Goal: Complete application form: Complete application form

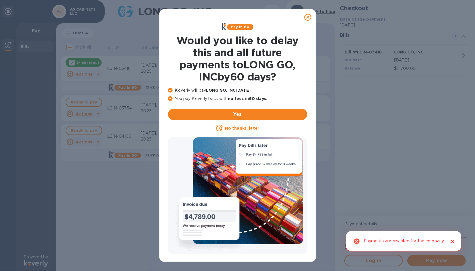
click at [231, 129] on u "No thanks, later" at bounding box center [242, 128] width 34 height 5
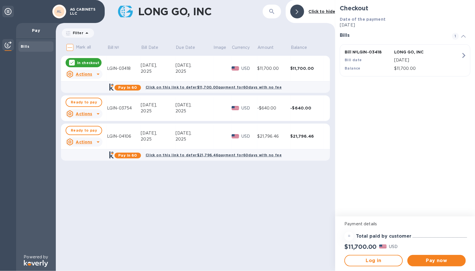
click at [74, 62] on div at bounding box center [72, 63] width 6 height 6
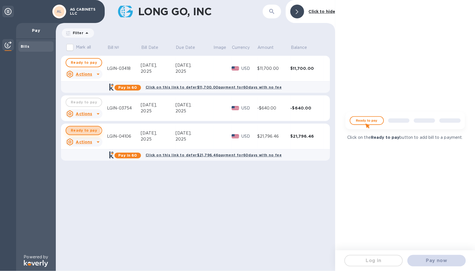
click at [75, 129] on span "Ready to pay" at bounding box center [84, 130] width 26 height 7
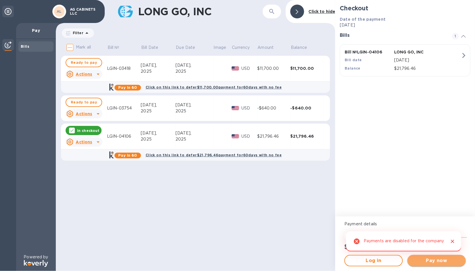
click at [431, 259] on span "Pay now" at bounding box center [436, 260] width 49 height 7
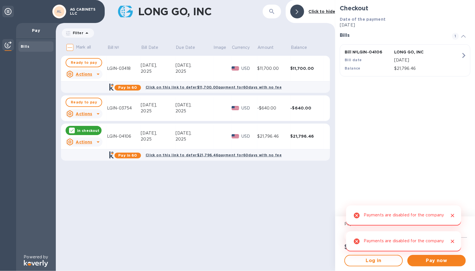
click at [236, 219] on div "LONG GO, INC ​ Click to hide Filter Amount Mark all Bill № Bill Date Due Date I…" at bounding box center [195, 135] width 279 height 271
click at [453, 214] on icon "Close" at bounding box center [452, 215] width 3 height 3
click at [451, 239] on icon "Close" at bounding box center [453, 242] width 6 height 6
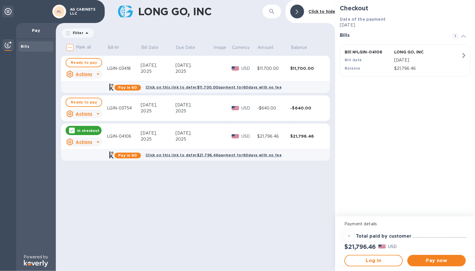
click at [163, 156] on b "Click on this link to defer $21,796.46 payment for 60 days with no fee" at bounding box center [214, 155] width 136 height 4
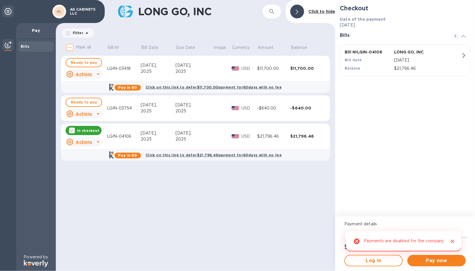
click at [171, 155] on b "Click on this link to defer $21,796.46 payment for 60 days with no fee" at bounding box center [214, 155] width 136 height 4
click at [452, 214] on icon "Close" at bounding box center [452, 215] width 3 height 3
click at [453, 242] on button "Close" at bounding box center [452, 241] width 7 height 7
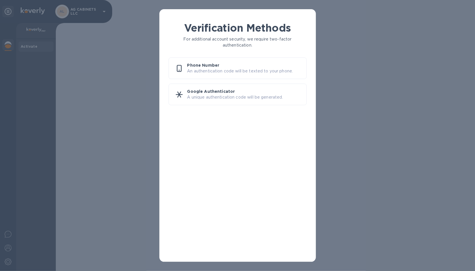
click at [196, 73] on p "An authentication code will be texted to your phone." at bounding box center [244, 71] width 114 height 6
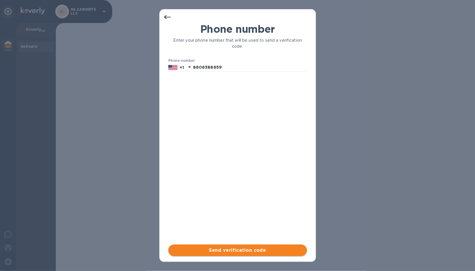
click at [236, 251] on span "Send verification code" at bounding box center [237, 250] width 129 height 7
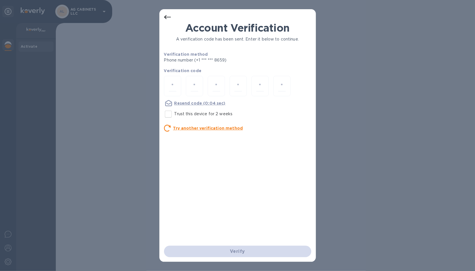
click at [238, 253] on div "Verify" at bounding box center [238, 252] width 152 height 16
click at [166, 18] on icon at bounding box center [167, 17] width 7 height 4
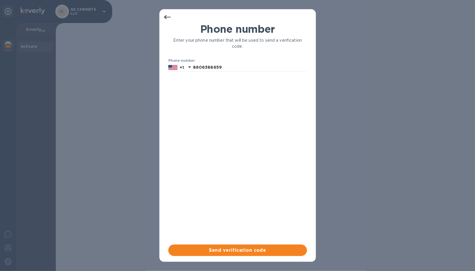
click at [166, 18] on icon at bounding box center [167, 17] width 7 height 4
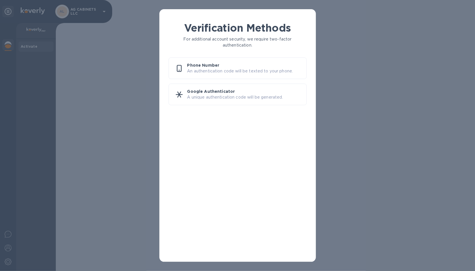
click at [66, 12] on div "Verification Methods For additional account security, we require two-factor aut…" at bounding box center [237, 135] width 475 height 271
click at [105, 72] on div "Verification Methods For additional account security, we require two-factor aut…" at bounding box center [237, 135] width 475 height 271
click at [329, 63] on div "Verification Methods For additional account security, we require two-factor aut…" at bounding box center [237, 135] width 475 height 271
click at [95, 8] on div "Verification Methods For additional account security, we require two-factor aut…" at bounding box center [237, 135] width 475 height 271
click at [213, 69] on p "An authentication code will be texted to your phone." at bounding box center [244, 71] width 114 height 6
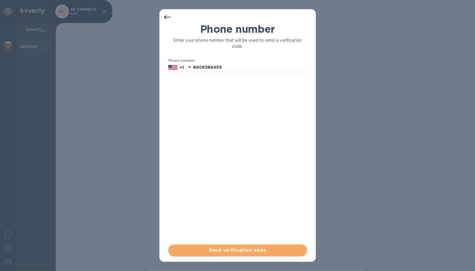
click at [236, 251] on span "Send verification code" at bounding box center [237, 250] width 129 height 7
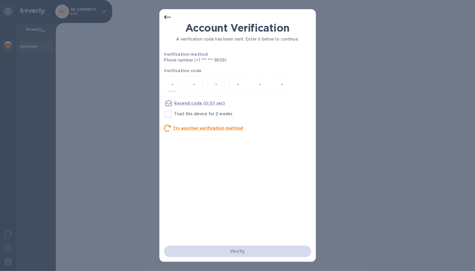
click at [171, 79] on div at bounding box center [172, 86] width 17 height 20
click at [216, 58] on p "Phone number (+1 *** *** 8659)" at bounding box center [217, 60] width 107 height 6
click at [216, 62] on p "Phone number (+1 *** *** 8659)" at bounding box center [217, 60] width 107 height 6
click at [179, 81] on div at bounding box center [172, 86] width 17 height 20
click at [203, 60] on p "Phone number (+1 *** *** 8659)" at bounding box center [217, 60] width 107 height 6
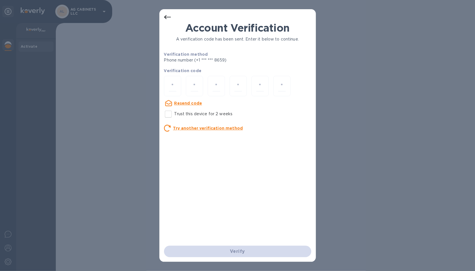
click at [215, 128] on u "Try another verification method" at bounding box center [208, 128] width 70 height 5
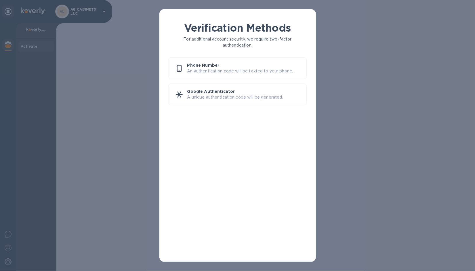
click at [197, 72] on p "An authentication code will be texted to your phone." at bounding box center [244, 71] width 114 height 6
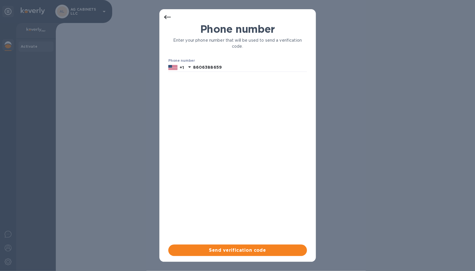
click at [167, 17] on icon at bounding box center [167, 17] width 7 height 7
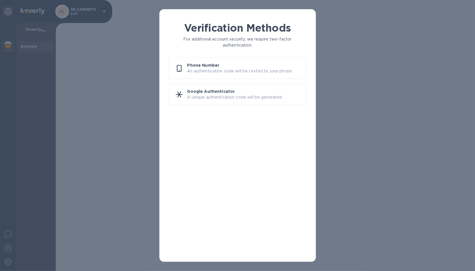
click at [77, 16] on div "Verification Methods For additional account security, we require two-factor aut…" at bounding box center [237, 135] width 475 height 271
click at [76, 16] on div "Verification Methods For additional account security, we require two-factor aut…" at bounding box center [237, 135] width 475 height 271
click at [204, 90] on p "Google Authenticator" at bounding box center [244, 92] width 114 height 6
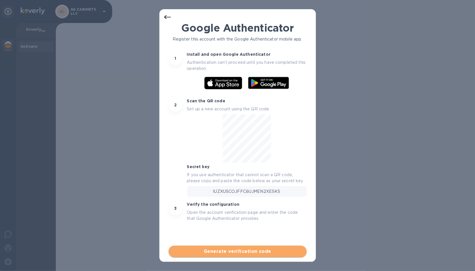
click at [248, 252] on span "Generate verification code" at bounding box center [237, 251] width 129 height 7
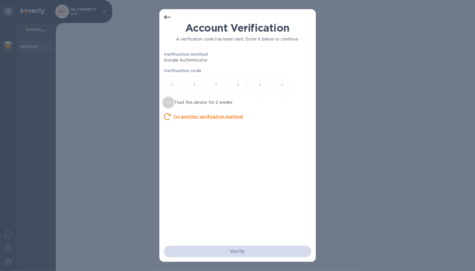
click at [168, 101] on input "Trust this device for 2 weeks" at bounding box center [168, 103] width 12 height 12
checkbox input "true"
click at [195, 117] on u "Try another verification method" at bounding box center [208, 116] width 70 height 5
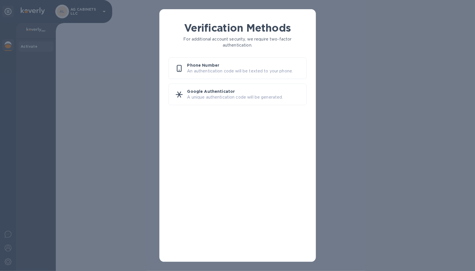
click at [199, 70] on p "An authentication code will be texted to your phone." at bounding box center [244, 71] width 114 height 6
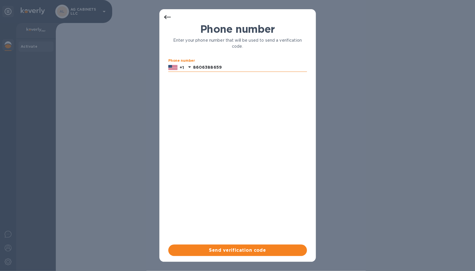
click at [225, 66] on input "8606388659" at bounding box center [250, 67] width 114 height 9
type input "8606388658"
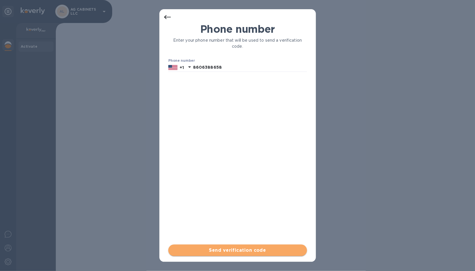
click at [228, 249] on span "Send verification code" at bounding box center [237, 250] width 129 height 7
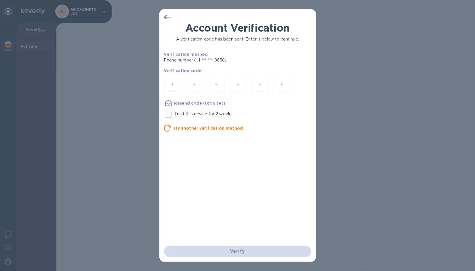
click at [175, 84] on input "number" at bounding box center [172, 86] width 7 height 11
type input "3"
type input "6"
type input "7"
type input "3"
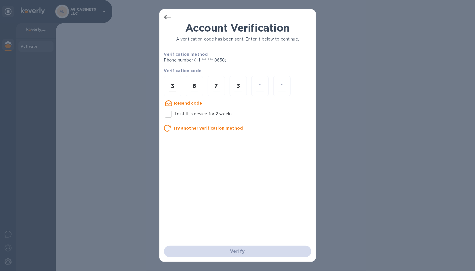
type input "8"
type input "9"
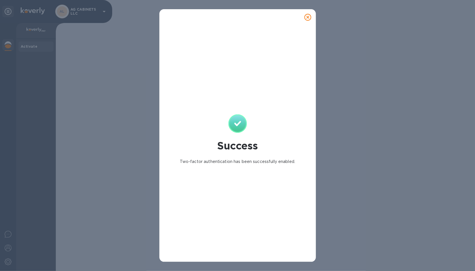
click at [306, 19] on icon at bounding box center [307, 17] width 7 height 7
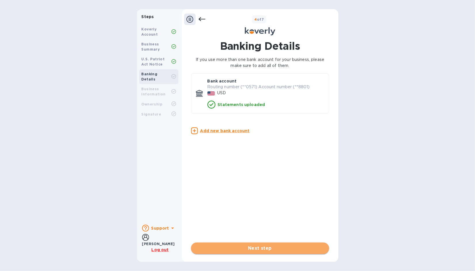
click at [265, 250] on span "Next step" at bounding box center [260, 248] width 129 height 7
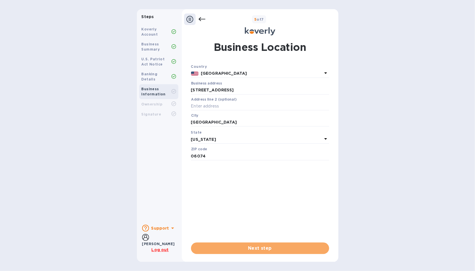
click at [265, 250] on span "Next step" at bounding box center [260, 248] width 129 height 7
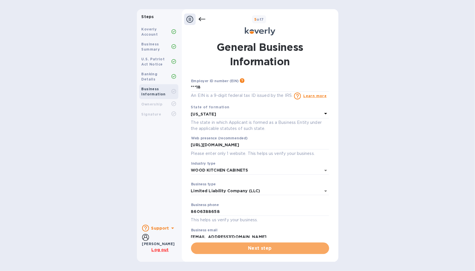
click at [265, 250] on span "Next step" at bounding box center [260, 248] width 129 height 7
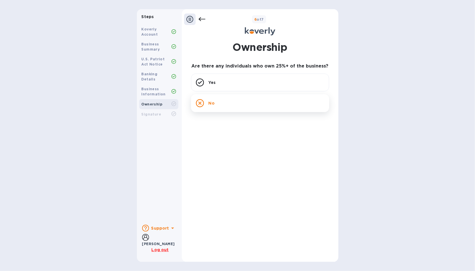
click at [201, 102] on icon at bounding box center [200, 103] width 8 height 8
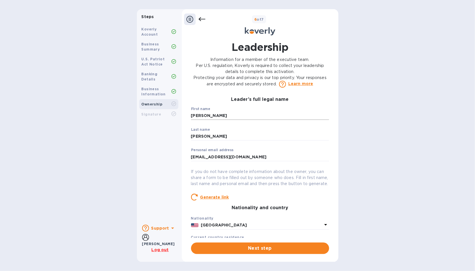
click at [214, 114] on input "[PERSON_NAME]" at bounding box center [260, 116] width 138 height 9
type input "a"
type input "gianpaolo"
click at [217, 139] on input "[PERSON_NAME]" at bounding box center [260, 136] width 138 height 9
type input "c"
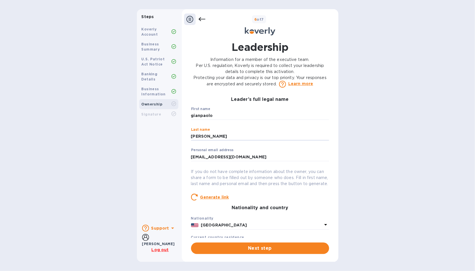
type input "[PERSON_NAME]"
click at [366, 117] on div "Steps Koverly Account Business Summary U.S. Patriot Act Notice Banking Details …" at bounding box center [237, 135] width 475 height 253
click at [270, 250] on span "Next step" at bounding box center [260, 248] width 129 height 7
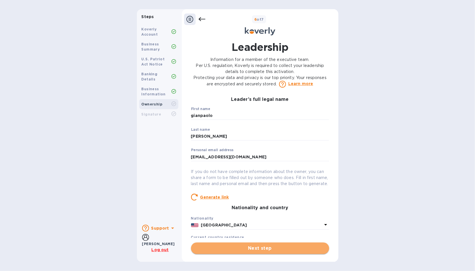
click at [257, 247] on span "Next step" at bounding box center [260, 248] width 129 height 7
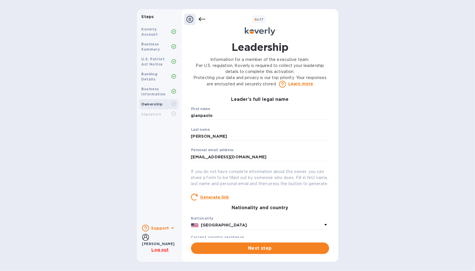
click at [324, 228] on icon at bounding box center [325, 224] width 7 height 7
click at [324, 230] on div "Countries [GEOGRAPHIC_DATA] [GEOGRAPHIC_DATA] [GEOGRAPHIC_DATA] [US_STATE] [GEO…" at bounding box center [260, 269] width 138 height 96
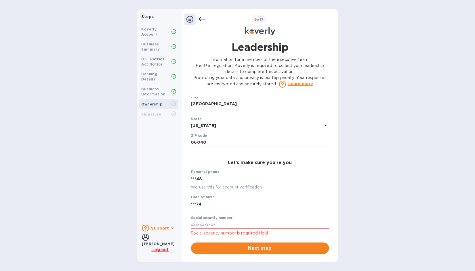
scroll to position [223, 0]
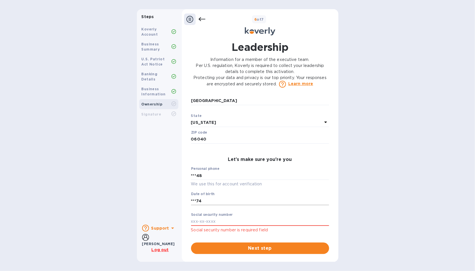
click at [207, 200] on input "***74" at bounding box center [260, 201] width 138 height 9
type input "***77"
click at [199, 177] on input "***48" at bounding box center [260, 175] width 138 height 9
click at [206, 176] on input "***48" at bounding box center [260, 175] width 138 height 9
type input "***58"
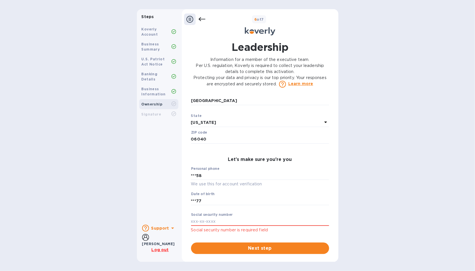
click at [353, 171] on div "Steps Koverly Account Business Summary U.S. Patriot Act Notice Banking Details …" at bounding box center [237, 135] width 475 height 253
click at [214, 222] on input "text" at bounding box center [260, 221] width 138 height 9
type input "***30"
click at [241, 245] on span "Next step" at bounding box center [260, 248] width 129 height 7
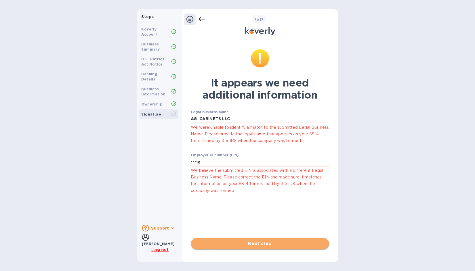
click at [261, 241] on span "Next step" at bounding box center [260, 243] width 129 height 7
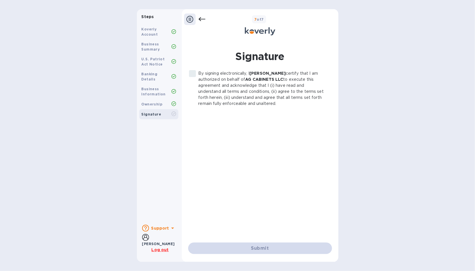
click at [191, 70] on label "By signing electronically, I [PERSON_NAME] certify that I am authorized on beha…" at bounding box center [256, 88] width 141 height 36
click at [191, 70] on input "By signing electronically, I [PERSON_NAME] certify that I am authorized on beha…" at bounding box center [192, 74] width 12 height 12
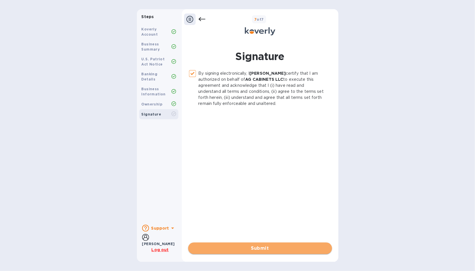
click at [255, 248] on span "Submit" at bounding box center [260, 248] width 135 height 7
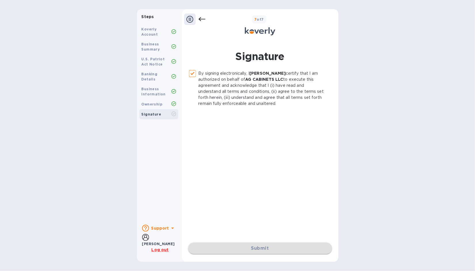
checkbox input "false"
